Goal: Information Seeking & Learning: Learn about a topic

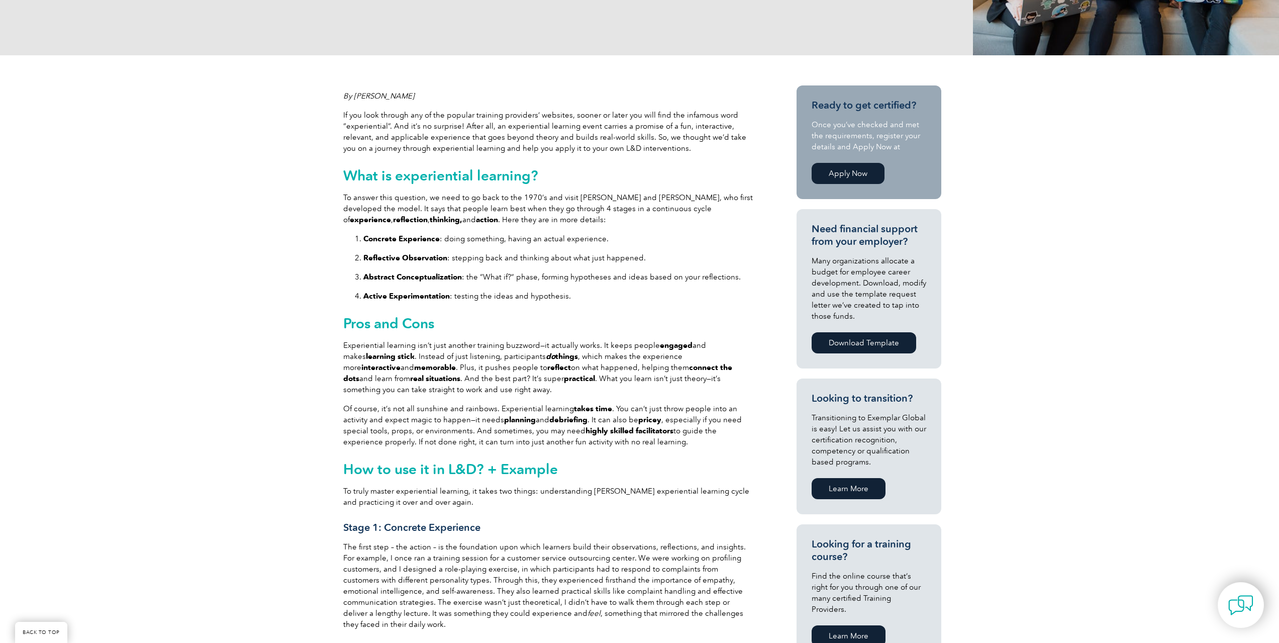
scroll to position [302, 0]
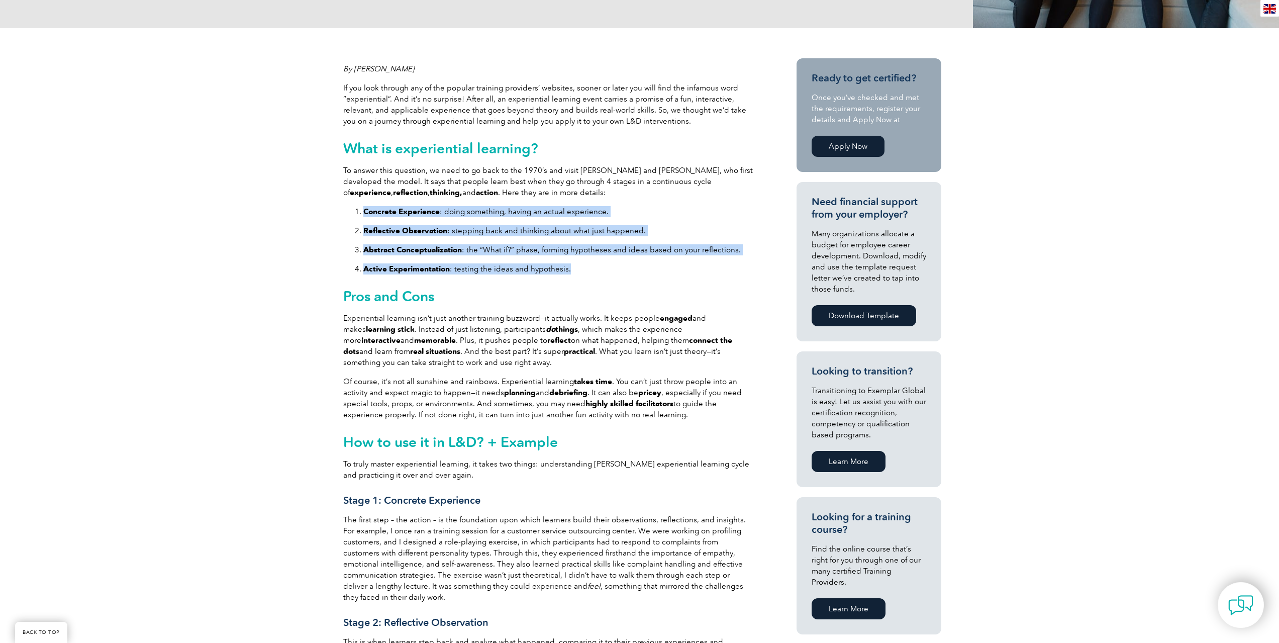
drag, startPoint x: 369, startPoint y: 210, endPoint x: 633, endPoint y: 265, distance: 270.0
click at [633, 265] on ol "Concrete Experience : doing something, having an actual experience. Reflective …" at bounding box center [549, 240] width 412 height 68
click at [633, 264] on p "Active Experimentation : testing the ideas and hypothesis." at bounding box center [559, 268] width 392 height 11
drag, startPoint x: 630, startPoint y: 270, endPoint x: 613, endPoint y: 196, distance: 76.3
click at [613, 196] on div "If you look through any of the popular training providers’ websites, sooner or …" at bounding box center [549, 585] width 412 height 1007
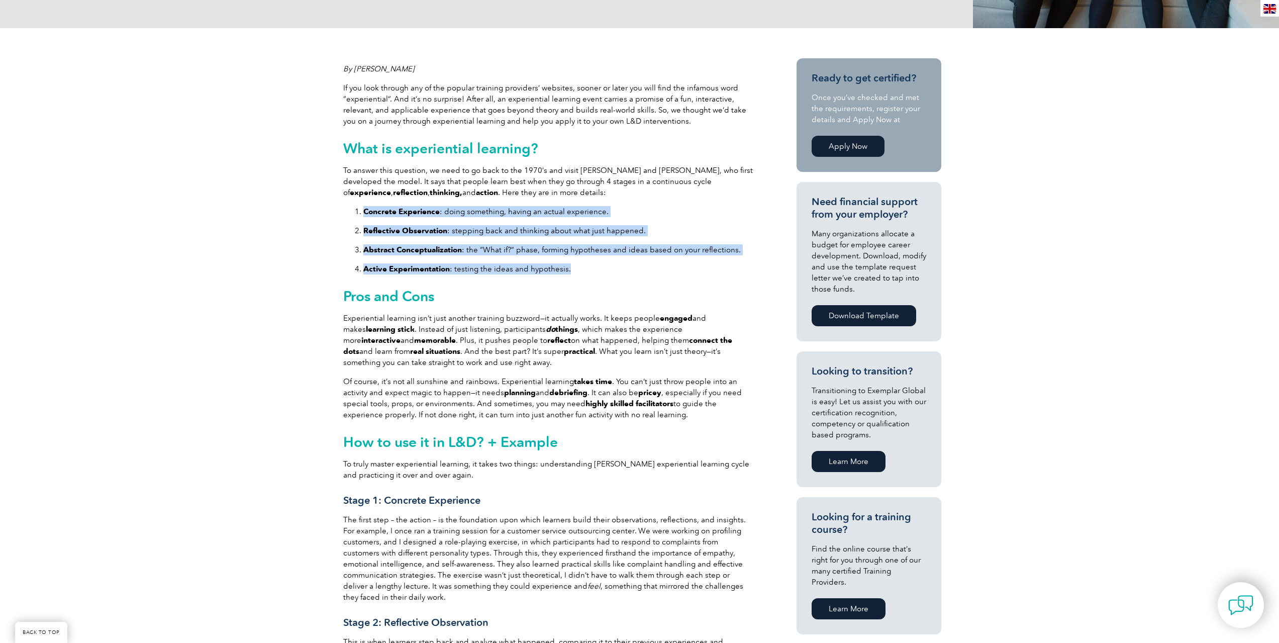
click at [617, 258] on ol "Concrete Experience : doing something, having an actual experience. Reflective …" at bounding box center [549, 240] width 412 height 68
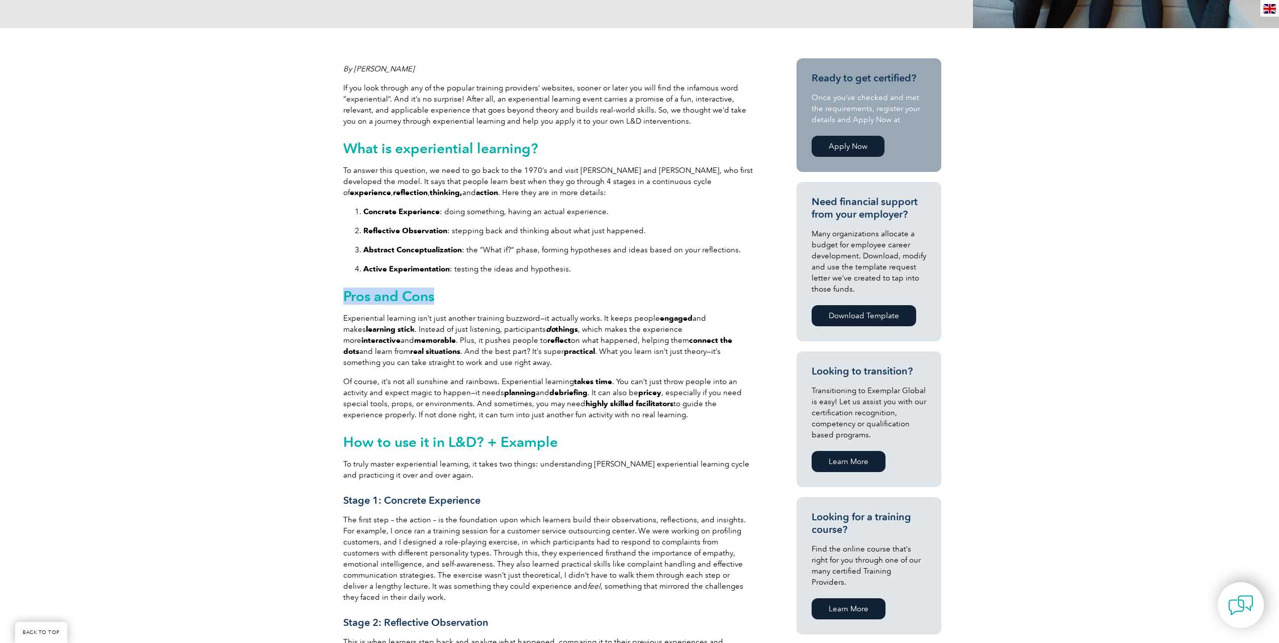
drag, startPoint x: 617, startPoint y: 276, endPoint x: 616, endPoint y: 266, distance: 10.1
click at [616, 266] on div "Concrete Experience : doing something, having an actual experience. Reflective …" at bounding box center [549, 648] width 412 height 884
click at [617, 267] on p "Active Experimentation : testing the ideas and hypothesis." at bounding box center [559, 268] width 392 height 11
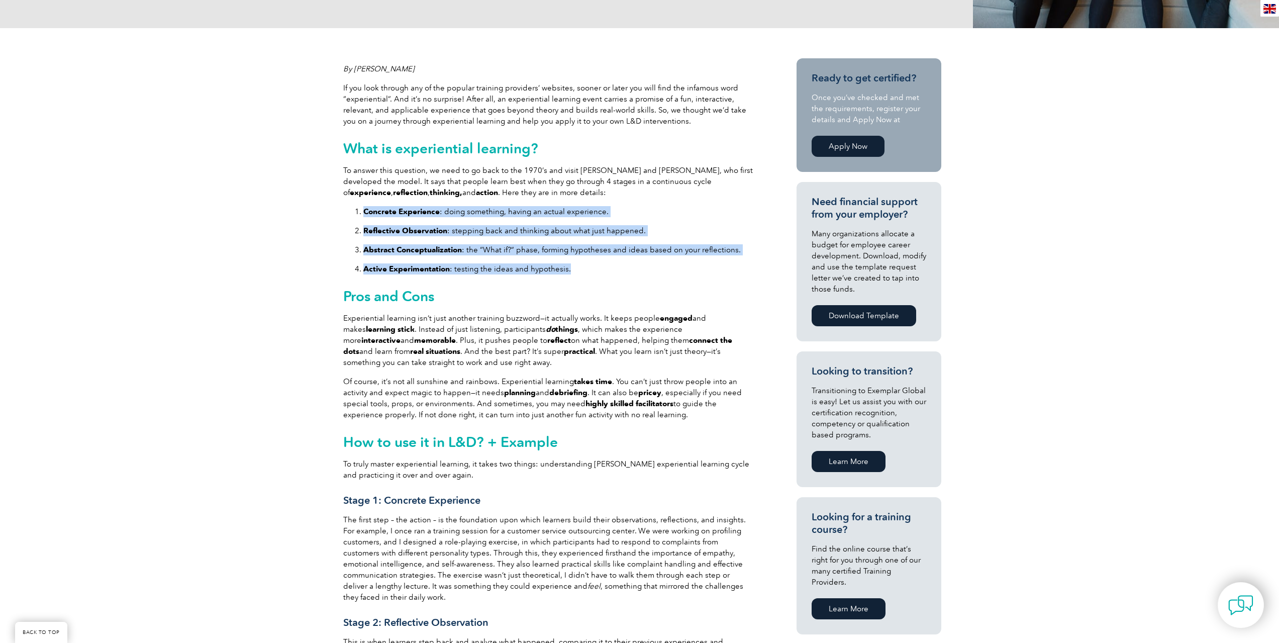
drag, startPoint x: 602, startPoint y: 271, endPoint x: 362, endPoint y: 216, distance: 245.9
click at [362, 216] on ol "Concrete Experience : doing something, having an actual experience. Reflective …" at bounding box center [549, 240] width 412 height 68
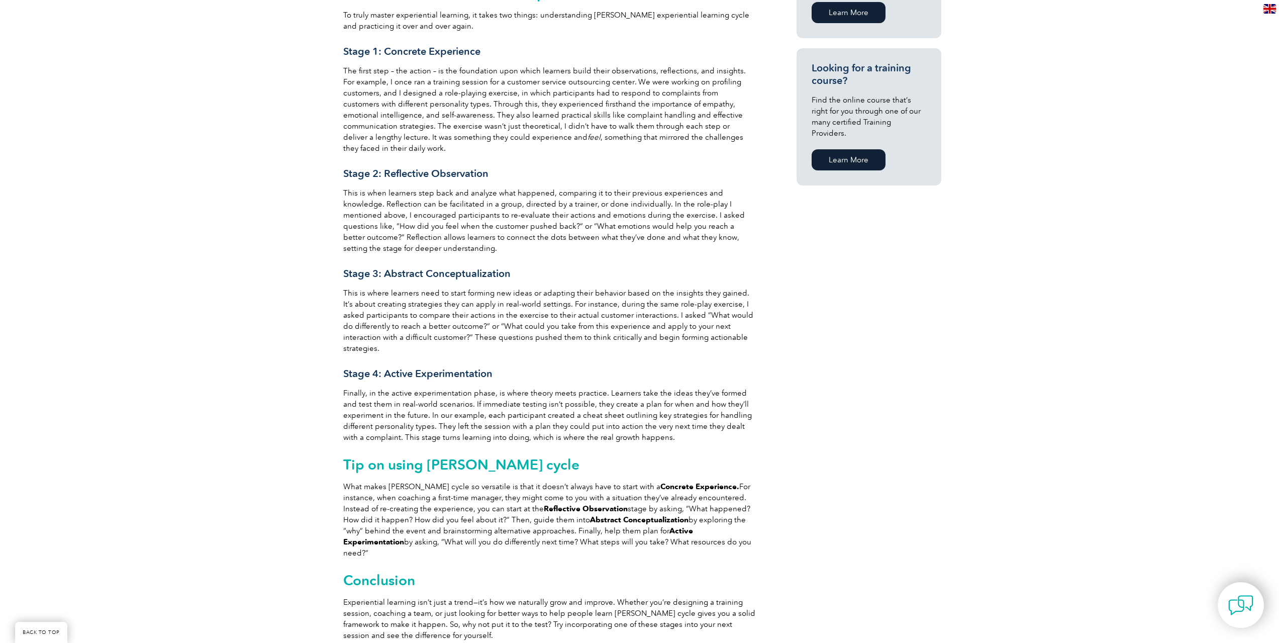
scroll to position [653, 0]
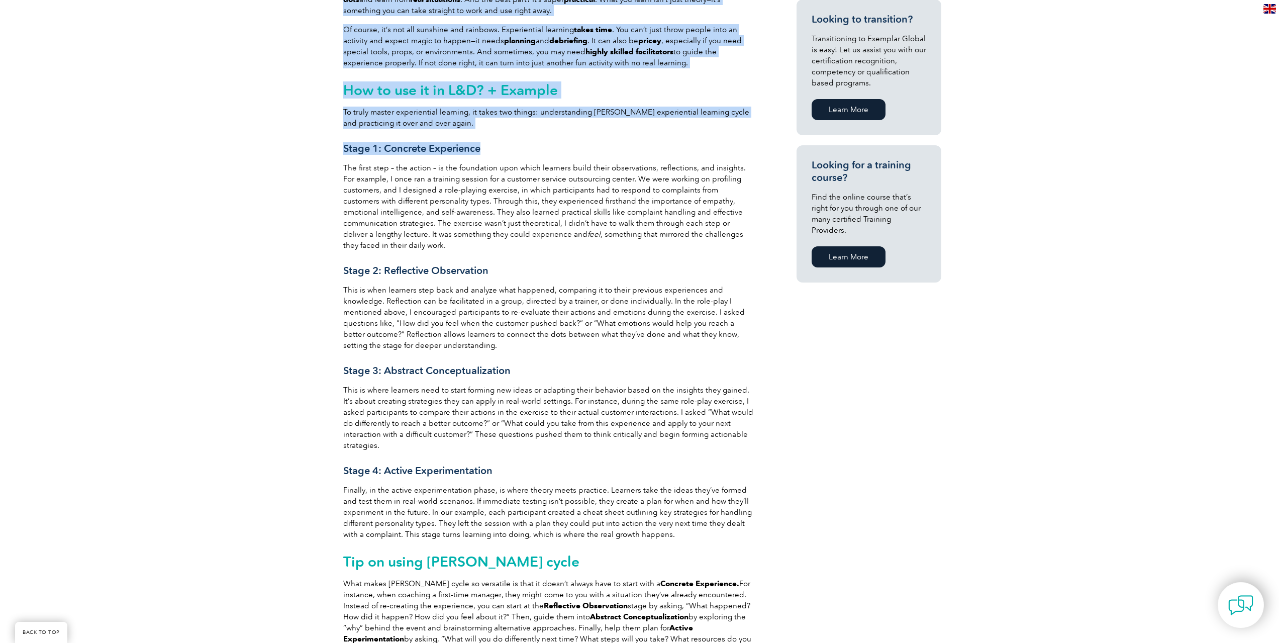
drag, startPoint x: 335, startPoint y: 146, endPoint x: 519, endPoint y: 148, distance: 183.9
click at [519, 148] on div "By [PERSON_NAME] If you look through any of the popular training providers’ web…" at bounding box center [639, 241] width 1279 height 1131
click at [519, 148] on h3 "Stage 1: Concrete Experience" at bounding box center [549, 148] width 412 height 13
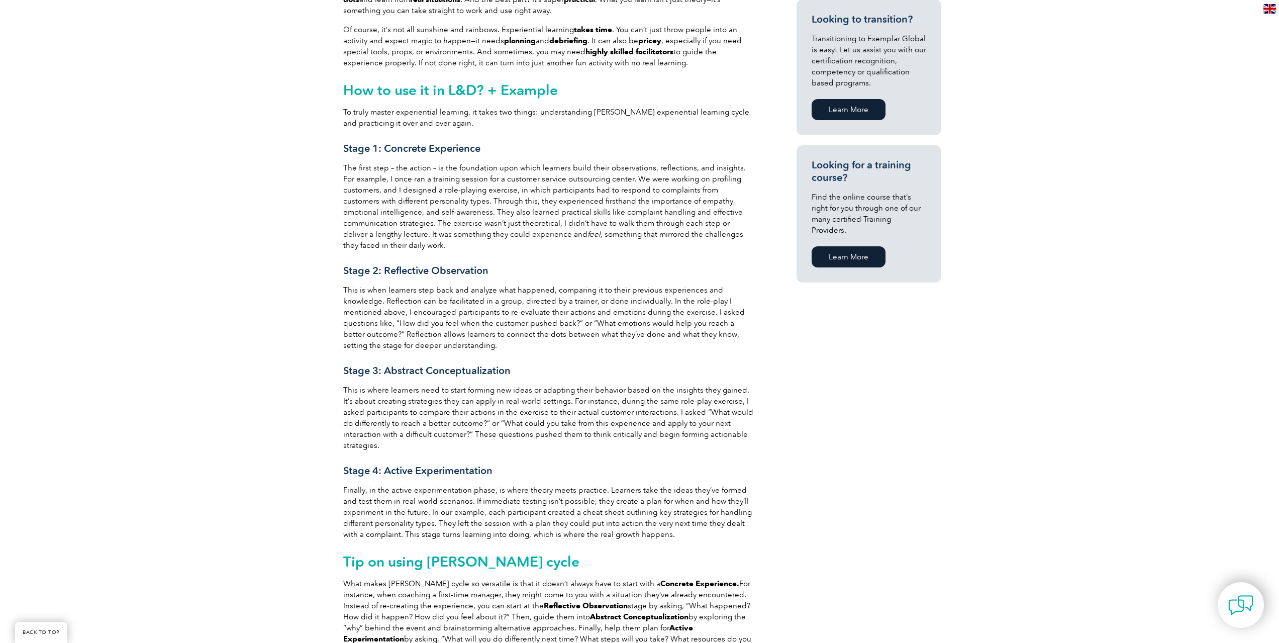
click at [389, 464] on span "Stage 4: Active Experimentation" at bounding box center [417, 470] width 149 height 12
click at [386, 464] on span "Stage 4: Active Experimentation" at bounding box center [417, 470] width 149 height 12
click at [388, 484] on p "Finally, in the active experimentation phase, is where theory meets practice. L…" at bounding box center [549, 511] width 412 height 55
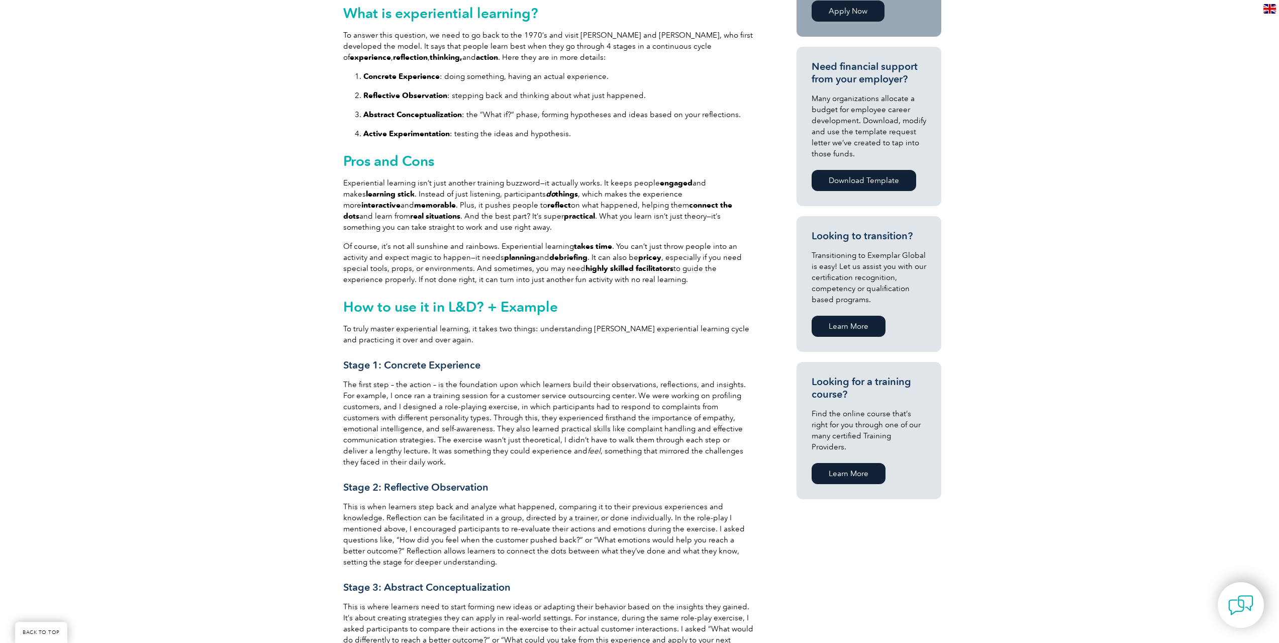
scroll to position [352, 0]
